Goal: Task Accomplishment & Management: Use online tool/utility

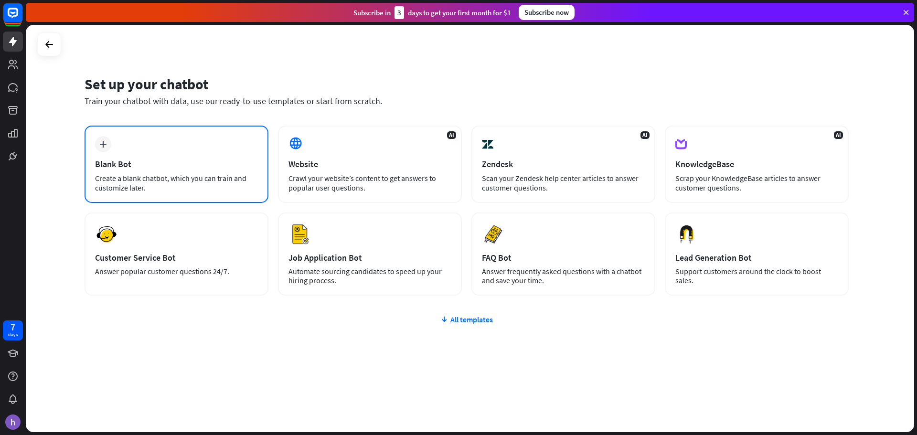
click at [168, 146] on div "plus Blank Bot Create a blank chatbot, which you can train and customize later." at bounding box center [177, 164] width 184 height 77
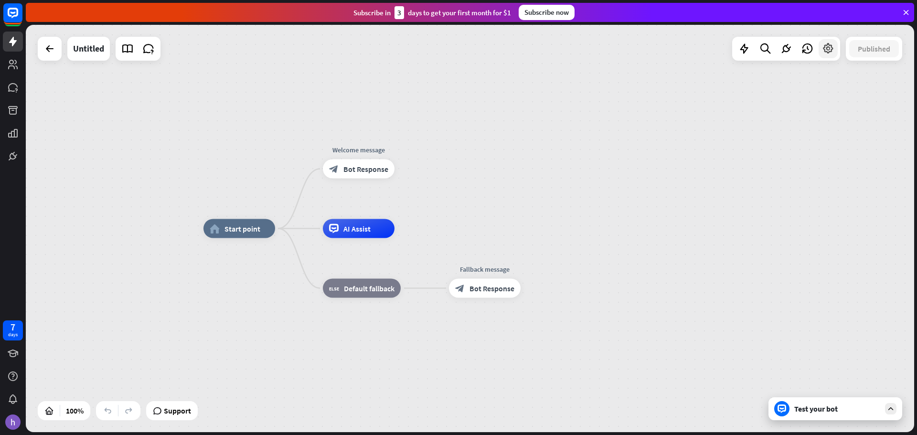
click at [826, 50] on icon at bounding box center [828, 49] width 12 height 12
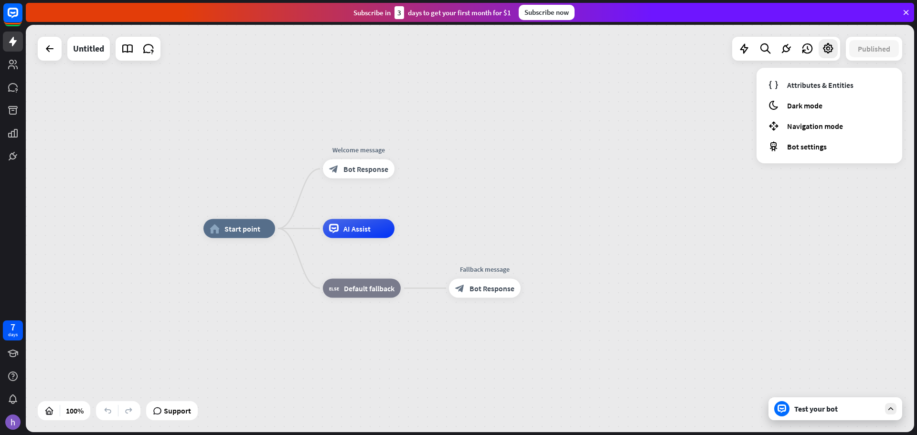
click at [658, 159] on div "home_2 Start point Welcome message block_bot_response Bot Response AI Assist bl…" at bounding box center [470, 228] width 888 height 407
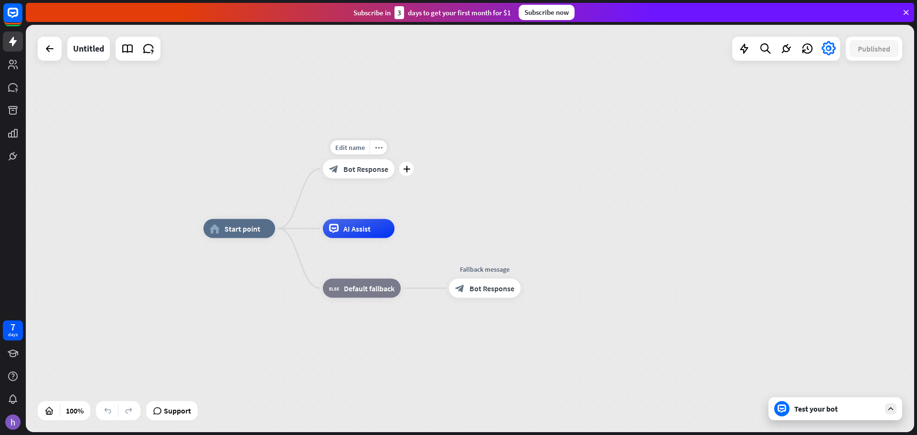
click at [334, 176] on div "block_bot_response Bot Response" at bounding box center [359, 169] width 72 height 19
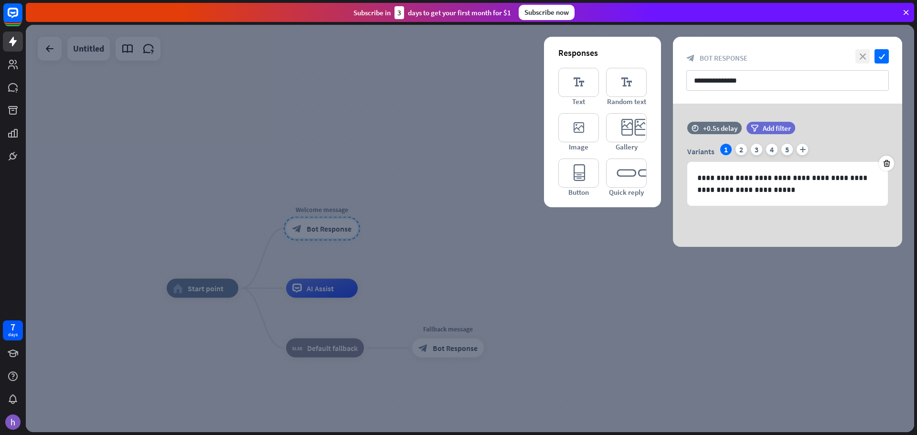
click at [861, 50] on icon "close" at bounding box center [862, 56] width 14 height 14
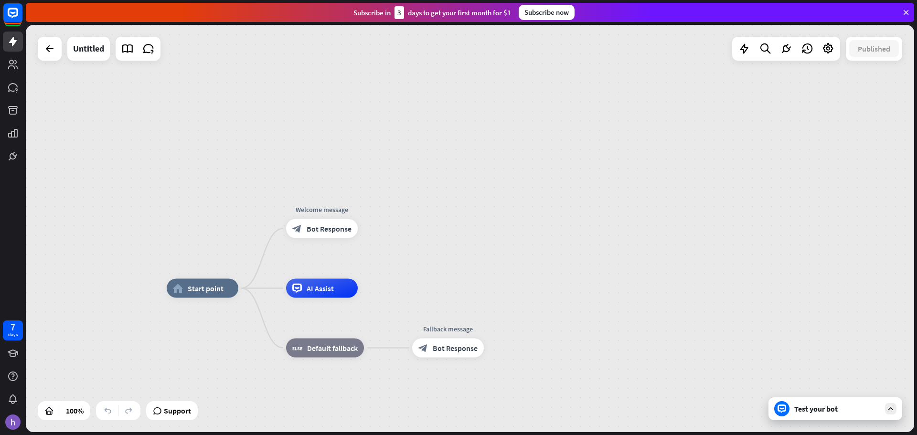
click at [906, 14] on icon at bounding box center [906, 12] width 9 height 9
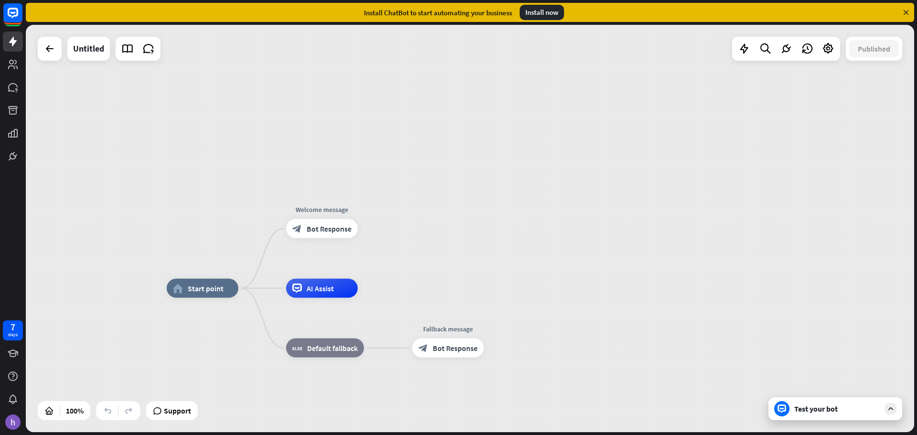
click at [904, 12] on icon at bounding box center [906, 12] width 9 height 9
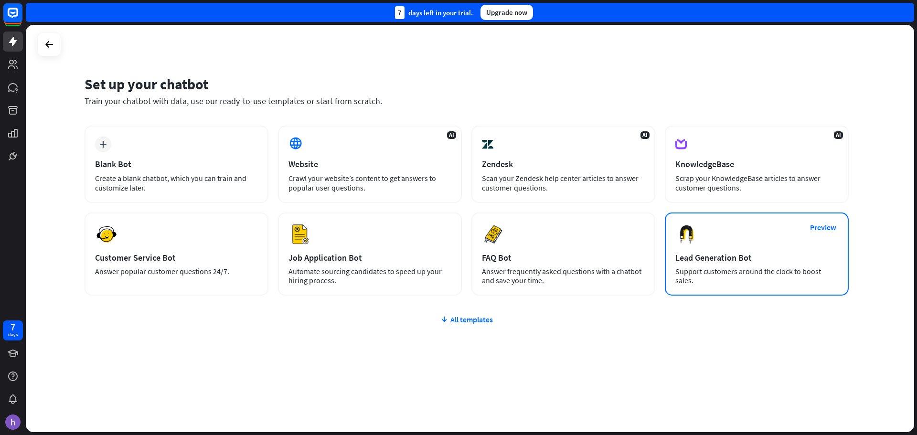
click at [680, 234] on img at bounding box center [686, 234] width 23 height 23
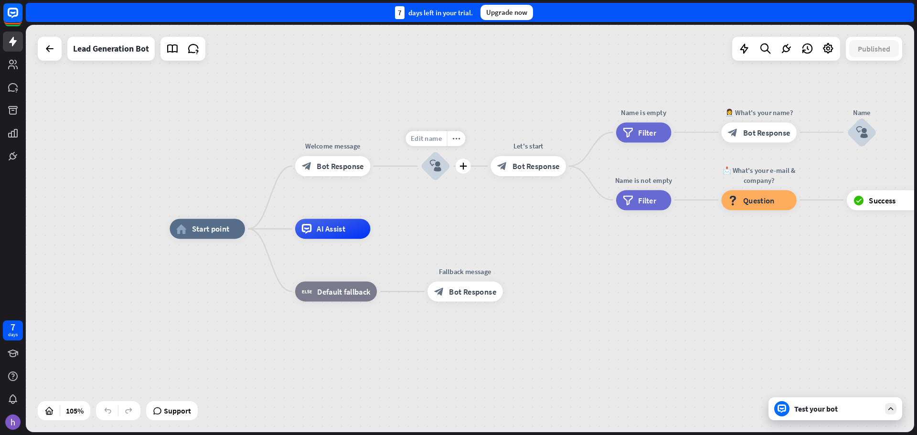
click at [422, 136] on span "Edit name" at bounding box center [426, 138] width 31 height 9
click at [753, 207] on div "block_question Question" at bounding box center [758, 200] width 75 height 20
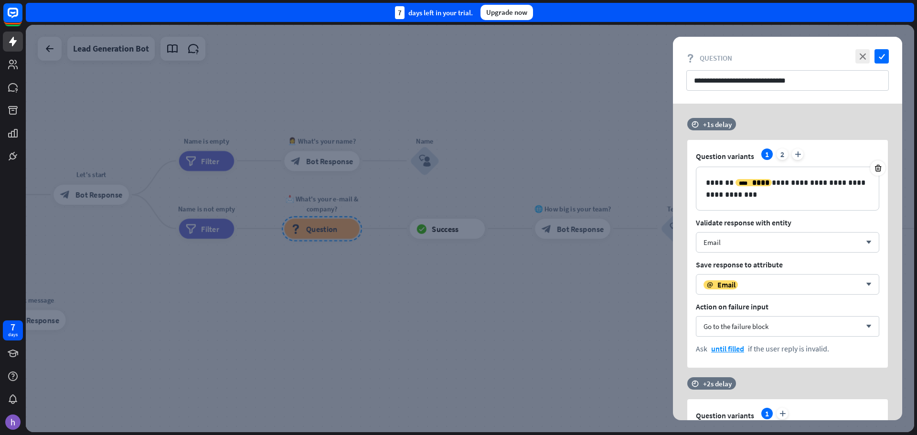
click at [551, 260] on div at bounding box center [470, 228] width 888 height 407
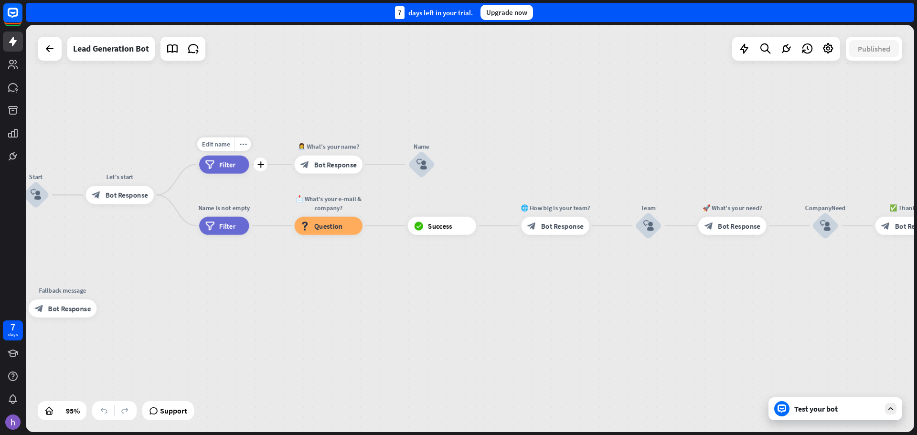
click at [228, 159] on div "filter Filter" at bounding box center [224, 164] width 50 height 18
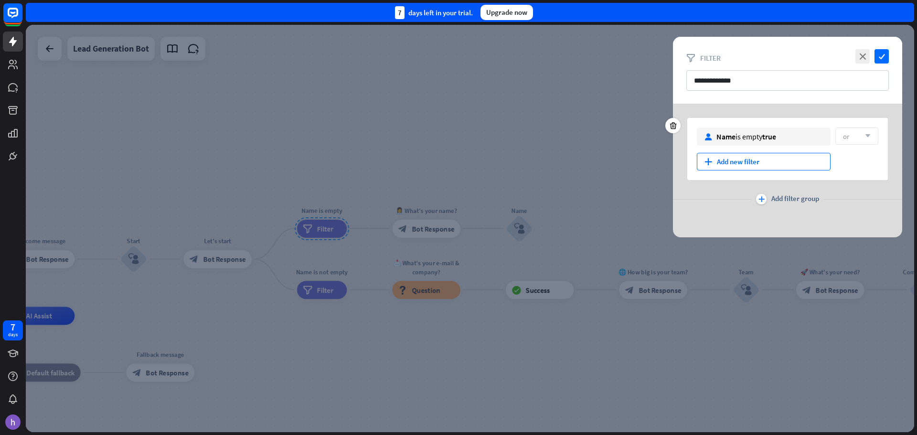
click at [735, 159] on div "plus Add new filter" at bounding box center [764, 162] width 134 height 18
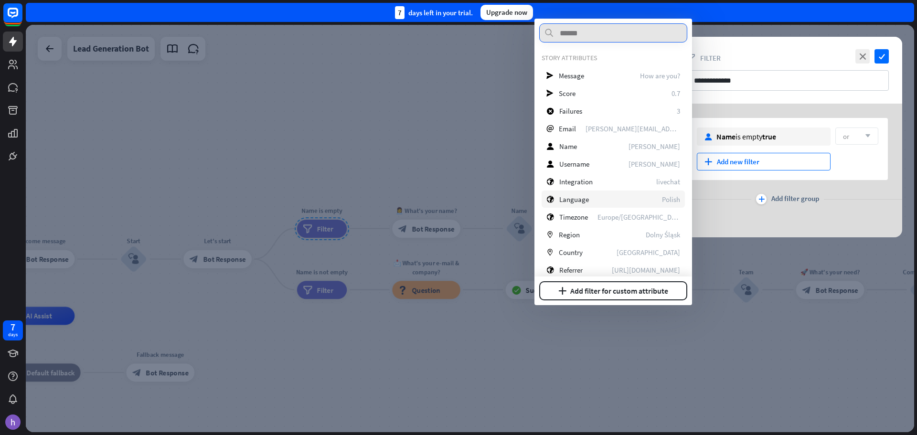
scroll to position [210, 0]
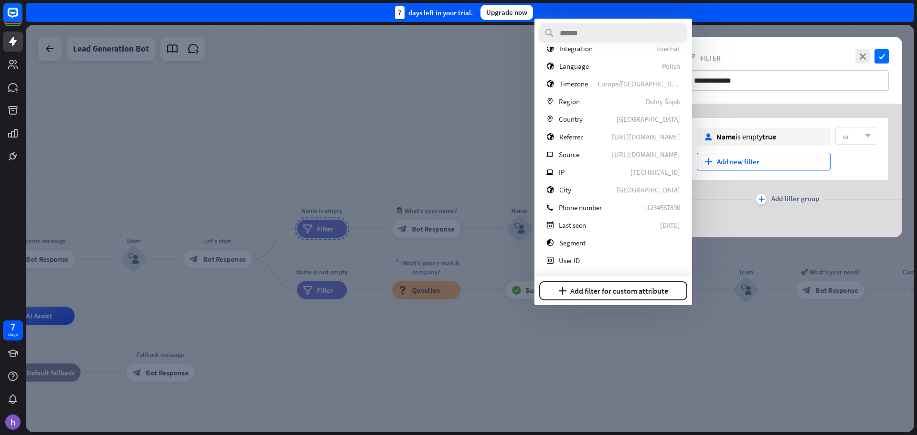
click at [600, 361] on div at bounding box center [470, 228] width 888 height 407
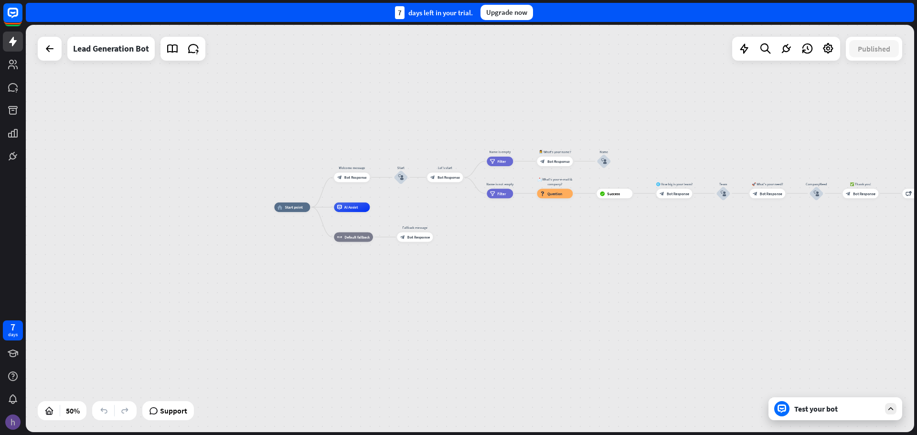
click at [7, 424] on img at bounding box center [12, 422] width 15 height 15
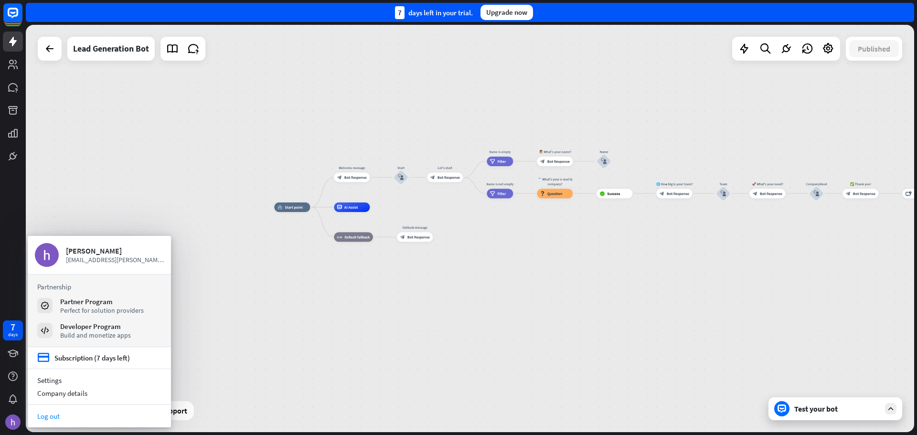
click at [54, 411] on link "Log out" at bounding box center [99, 416] width 143 height 13
